Goal: Task Accomplishment & Management: Use online tool/utility

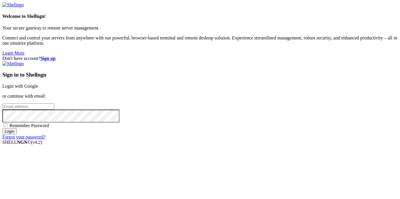
click at [38, 84] on link "Login with Google" at bounding box center [20, 86] width 36 height 5
click at [56, 56] on strong "Sign up" at bounding box center [47, 58] width 15 height 5
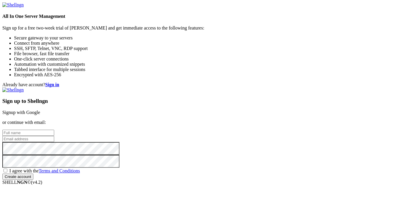
click at [54, 130] on input "text" at bounding box center [28, 133] width 52 height 6
type input "[PERSON_NAME]"
click at [40, 110] on link "Signup with Google" at bounding box center [21, 112] width 38 height 5
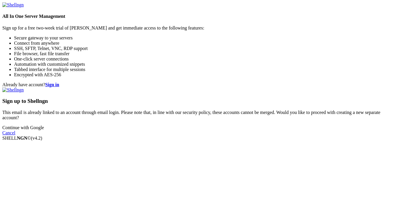
click at [44, 130] on link "Continue with Google" at bounding box center [23, 127] width 42 height 5
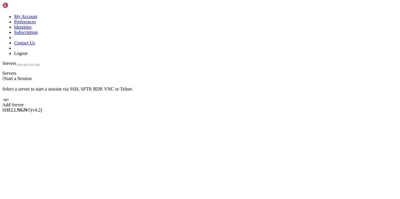
click at [264, 108] on div " Start a Session Select a server to start a session via SSH, SFTP, RDP, VNC or…" at bounding box center [199, 92] width 395 height 32
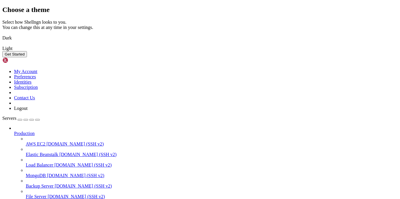
click at [2, 34] on img at bounding box center [2, 34] width 0 height 0
click at [265, 57] on div "Get Started" at bounding box center [199, 54] width 395 height 6
click at [27, 57] on button "Get Started" at bounding box center [14, 54] width 25 height 6
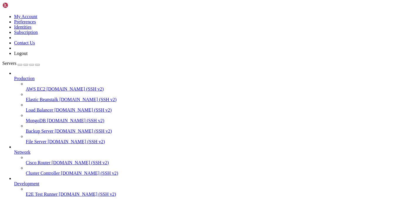
scroll to position [21, 0]
click at [20, 65] on div "button" at bounding box center [20, 65] width 0 height 0
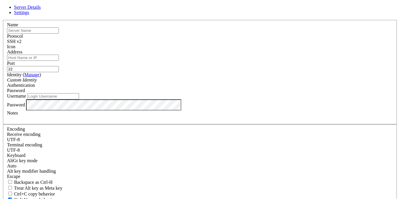
click at [59, 34] on input "text" at bounding box center [33, 31] width 52 height 6
type input "[TECHNICAL_ID]"
click at [150, 34] on div "Name [TECHNICAL_ID]" at bounding box center [200, 27] width 386 height 11
click at [59, 34] on input "[TECHNICAL_ID]" at bounding box center [33, 31] width 52 height 6
click at [59, 61] on input "Address" at bounding box center [33, 58] width 52 height 6
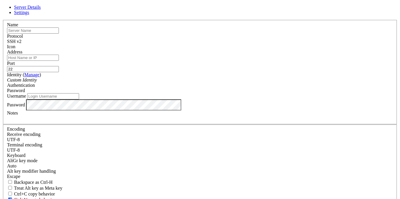
paste input "[TECHNICAL_ID]"
type input "[TECHNICAL_ID]"
click at [150, 34] on div "Name" at bounding box center [200, 27] width 386 height 11
click at [59, 34] on input "text" at bounding box center [33, 31] width 52 height 6
type input "a"
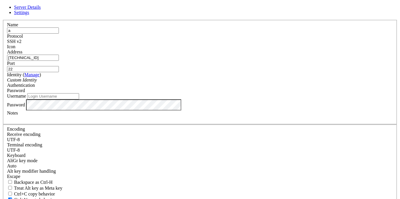
click at [79, 100] on input "Username" at bounding box center [53, 96] width 52 height 6
type input "alosh"
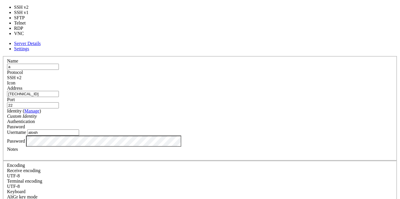
click at [230, 75] on div "SSH v2" at bounding box center [200, 77] width 386 height 5
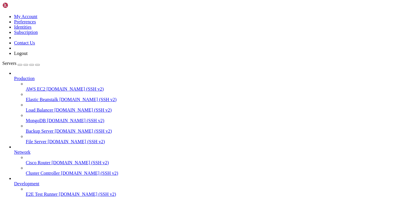
scroll to position [37, 0]
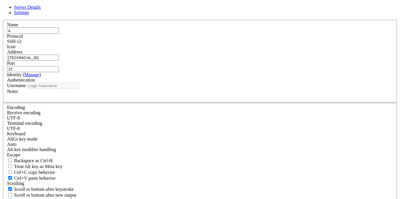
type input "alosh"
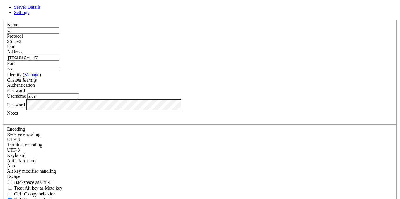
click at [59, 61] on input "[TECHNICAL_ID]" at bounding box center [33, 58] width 52 height 6
type input "[TECHNICAL_ID]"
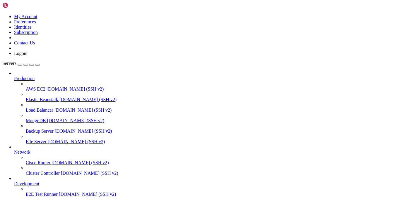
type input "/home/[GEOGRAPHIC_DATA]"
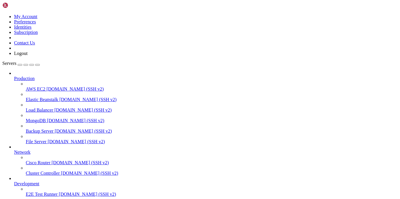
scroll to position [0, 0]
click at [32, 171] on link "Cluster Controller [DOMAIN_NAME] (SSH v2)" at bounding box center [212, 173] width 372 height 5
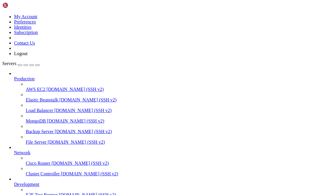
scroll to position [42, 0]
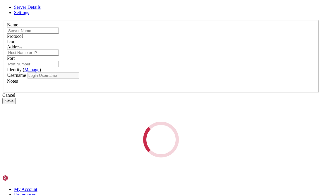
type input "a"
type input "[TECHNICAL_ID]"
type input "22"
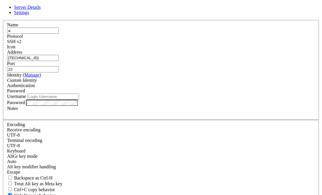
type input "alosh"
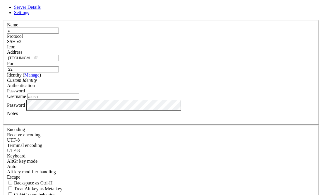
click at [201, 43] on div "SSH v2" at bounding box center [161, 41] width 308 height 5
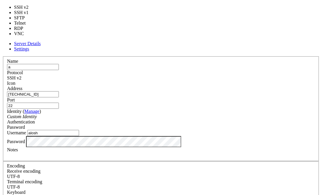
type input "3389"
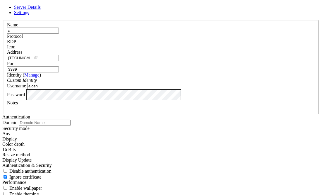
click at [309, 23] on div "Server Details Settings Name a Protocol RDP Icon" at bounding box center [160, 109] width 317 height 209
click at [107, 100] on div "Password" at bounding box center [161, 94] width 308 height 11
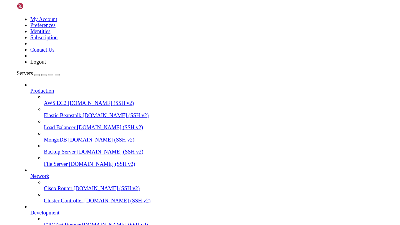
scroll to position [0, 0]
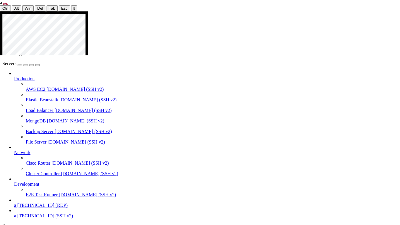
scroll to position [27, 0]
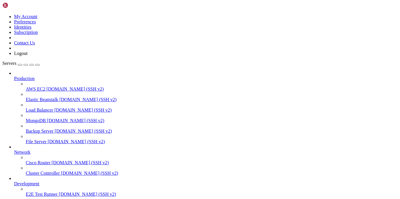
scroll to position [52, 0]
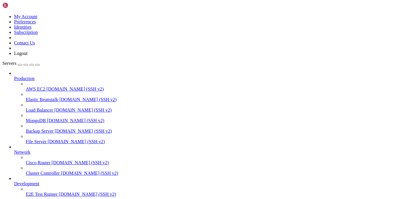
drag, startPoint x: 235, startPoint y: 705, endPoint x: 75, endPoint y: 752, distance: 167.6
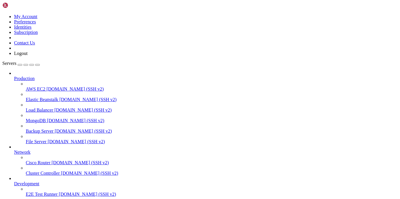
drag, startPoint x: 76, startPoint y: 712, endPoint x: 8, endPoint y: 690, distance: 71.4
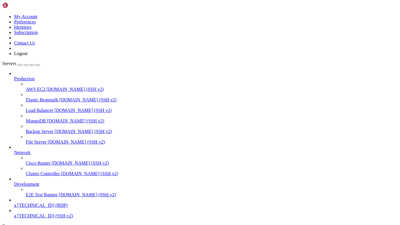
scroll to position [27, 0]
